Goal: Navigation & Orientation: Go to known website

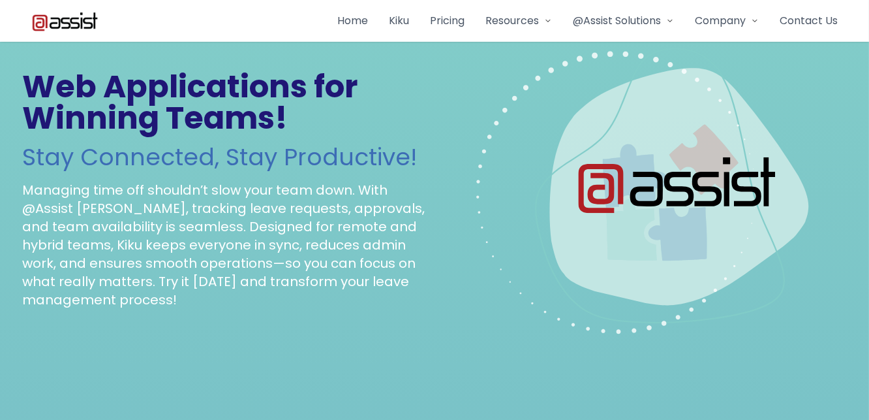
scroll to position [29, 0]
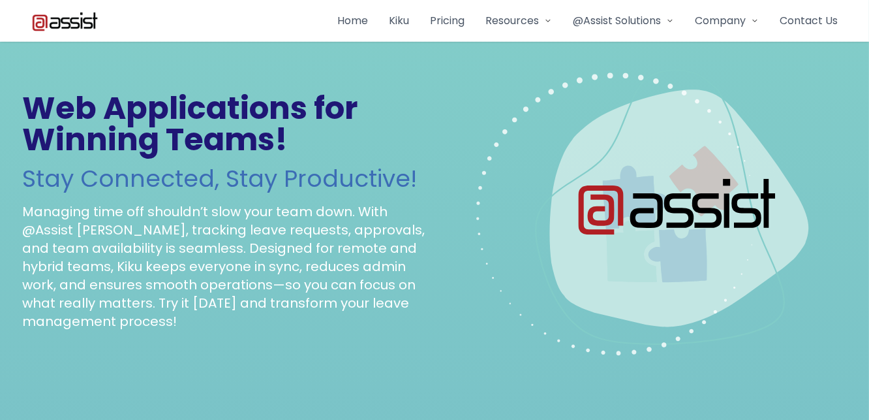
click at [523, 24] on span "Resources" at bounding box center [511, 21] width 53 height 16
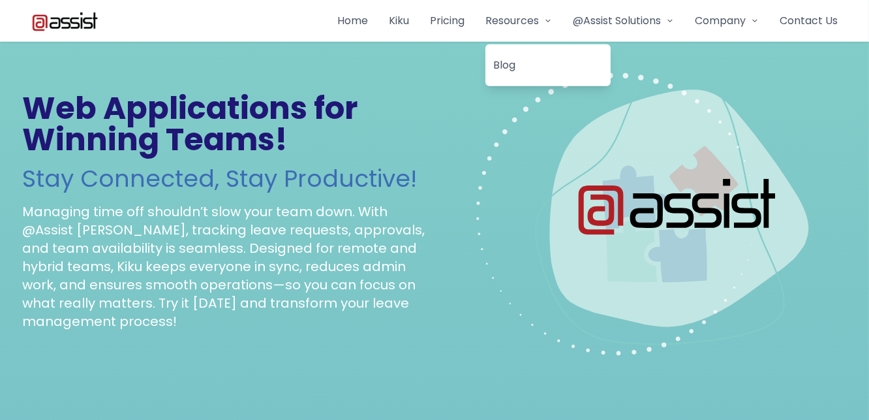
click at [525, 20] on span "Resources" at bounding box center [511, 21] width 53 height 16
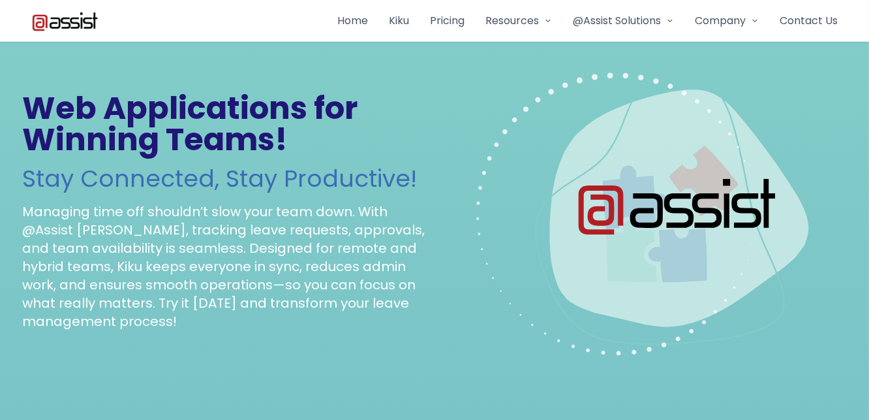
click at [345, 21] on link "Home" at bounding box center [352, 21] width 31 height 16
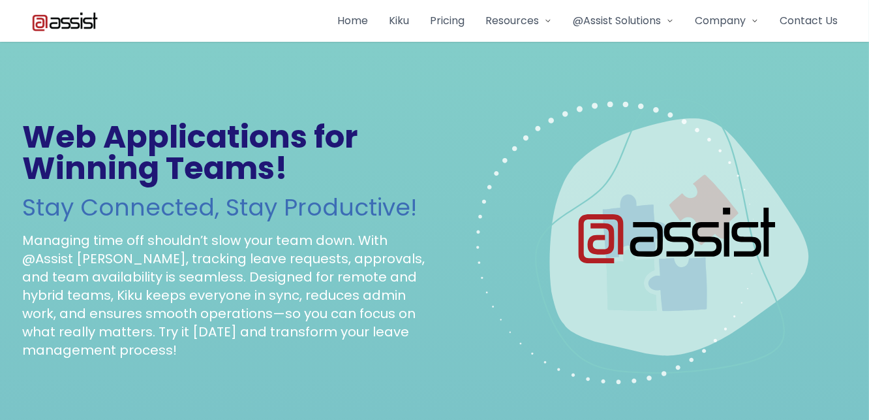
click at [389, 21] on link "Kiku" at bounding box center [399, 21] width 20 height 16
